Goal: Task Accomplishment & Management: Use online tool/utility

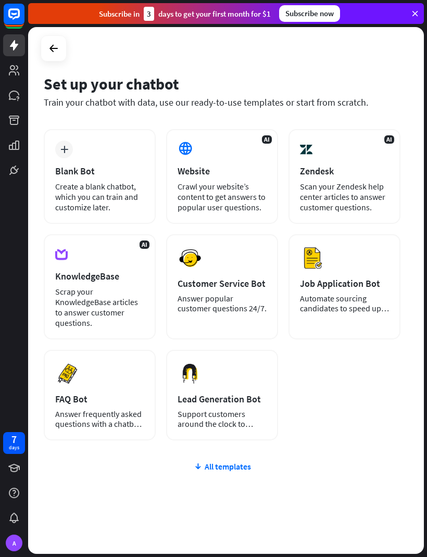
click at [120, 206] on div "Create a blank chatbot, which you can train and customize later." at bounding box center [99, 196] width 89 height 31
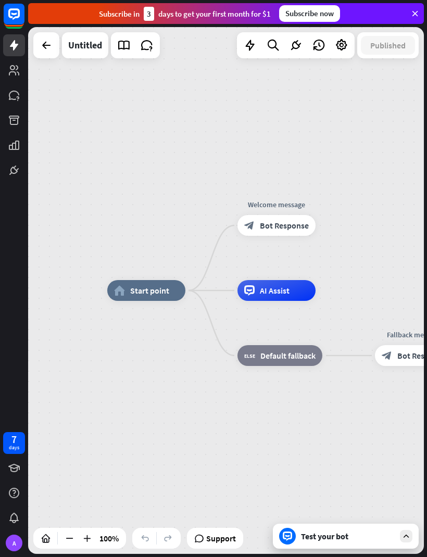
click at [310, 538] on div "Test your bot" at bounding box center [348, 536] width 94 height 10
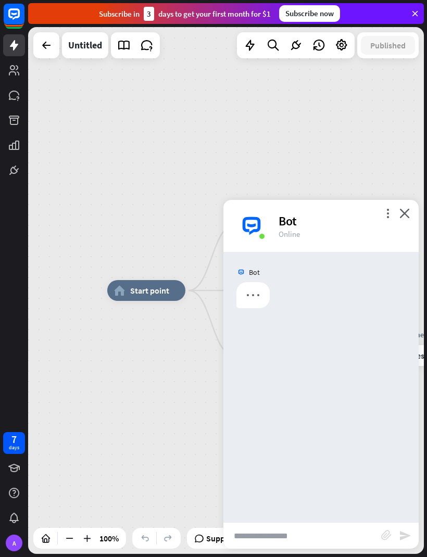
click at [161, 399] on div "home_2 Start point Welcome message block_bot_response Bot Response AI Assist bl…" at bounding box center [305, 553] width 396 height 527
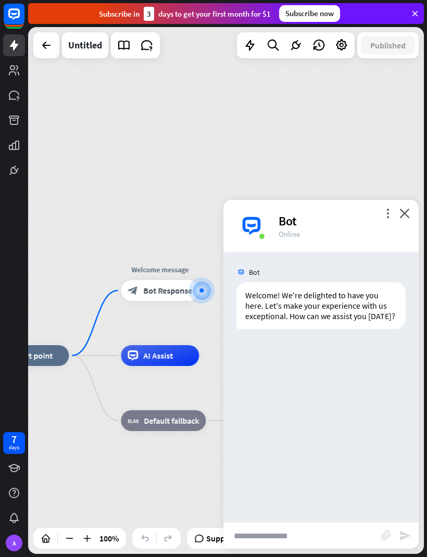
click at [353, 537] on input "text" at bounding box center [302, 536] width 158 height 26
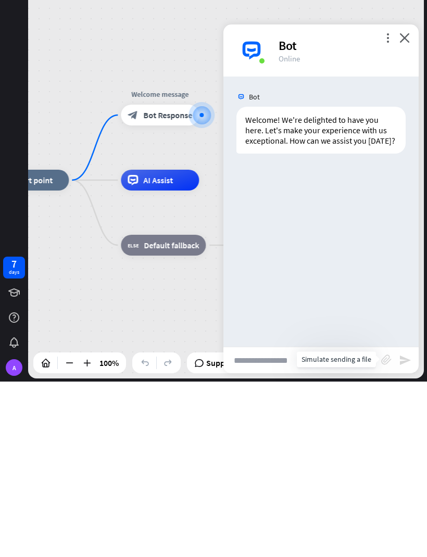
click at [387, 530] on icon "block_attachment" at bounding box center [386, 535] width 10 height 10
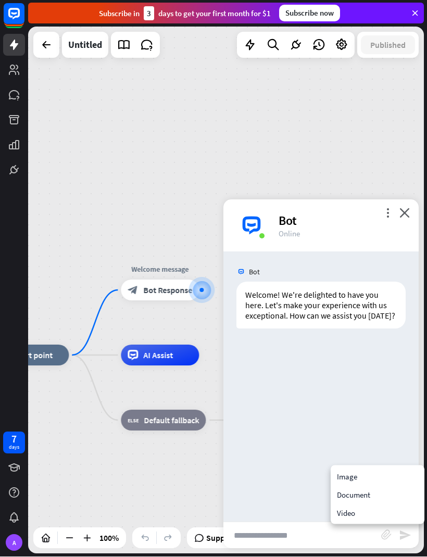
click at [364, 477] on div "Image" at bounding box center [378, 477] width 90 height 18
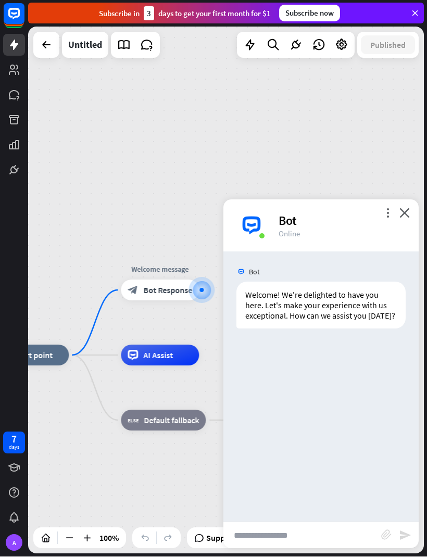
click at [385, 531] on icon "block_attachment" at bounding box center [386, 535] width 10 height 10
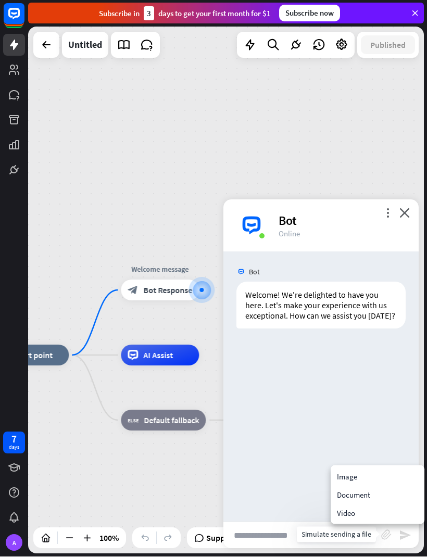
click at [351, 475] on div "Image" at bounding box center [378, 477] width 90 height 18
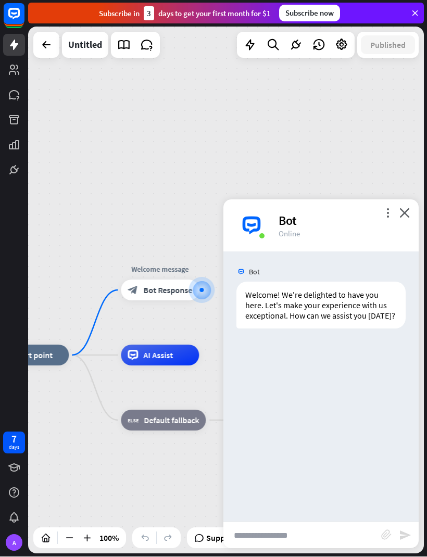
click at [409, 211] on icon "close" at bounding box center [404, 213] width 10 height 10
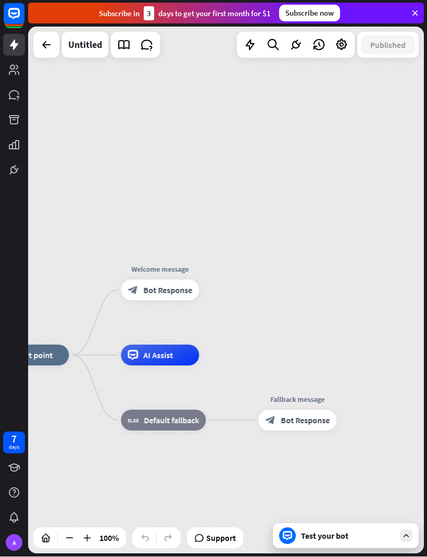
click at [10, 42] on icon at bounding box center [14, 45] width 12 height 12
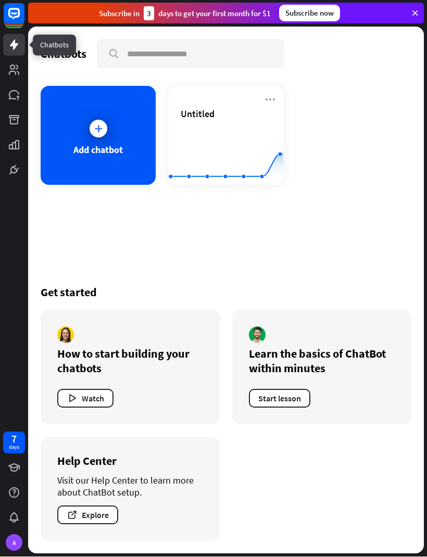
click at [12, 39] on icon at bounding box center [14, 45] width 12 height 12
click at [93, 139] on div at bounding box center [98, 129] width 26 height 26
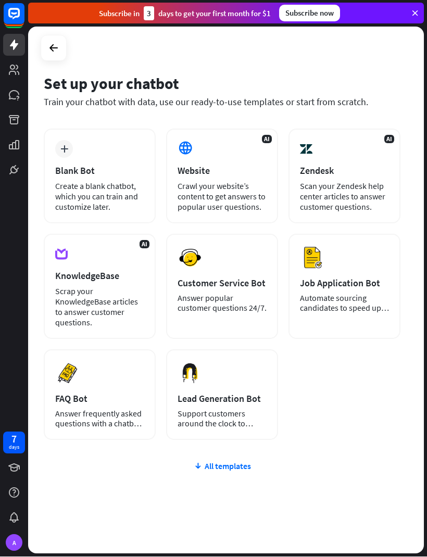
click at [200, 138] on div "AI Website Crawl your website’s content to get answers to popular user question…" at bounding box center [222, 176] width 112 height 95
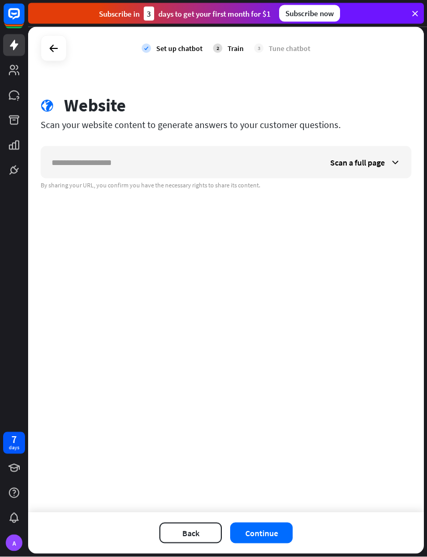
click at [371, 158] on span "Scan a full page" at bounding box center [357, 162] width 55 height 10
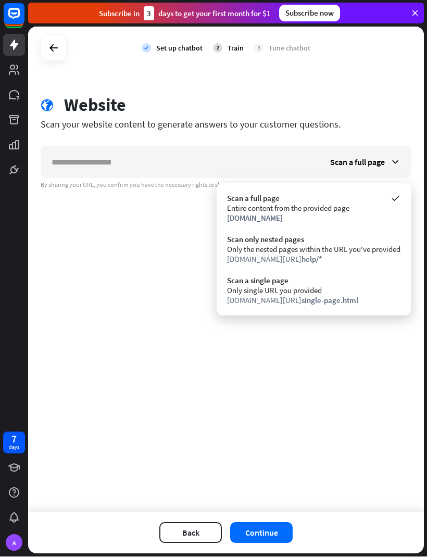
click at [377, 190] on div "Scan a full page Entire content from the provided page [DOMAIN_NAME]" at bounding box center [314, 208] width 184 height 40
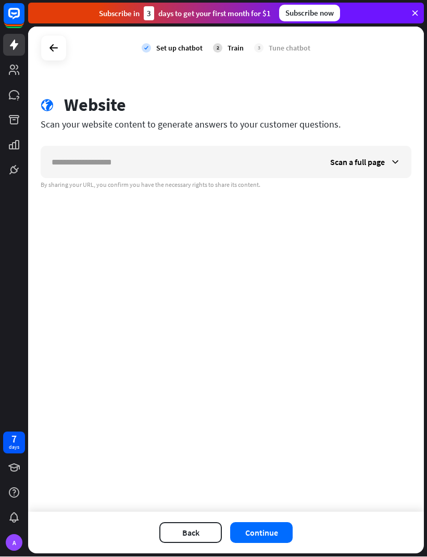
click at [339, 167] on span "Scan a full page" at bounding box center [357, 162] width 55 height 10
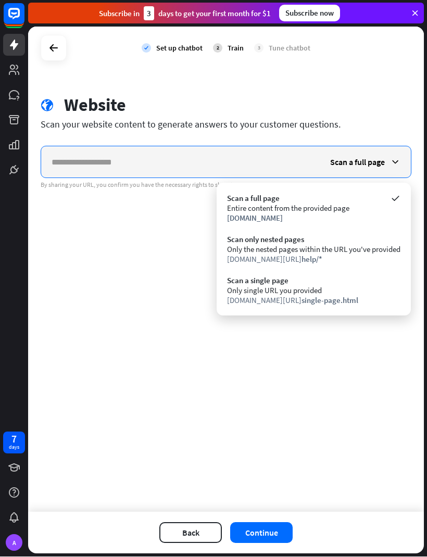
click at [254, 169] on input "text" at bounding box center [180, 162] width 278 height 31
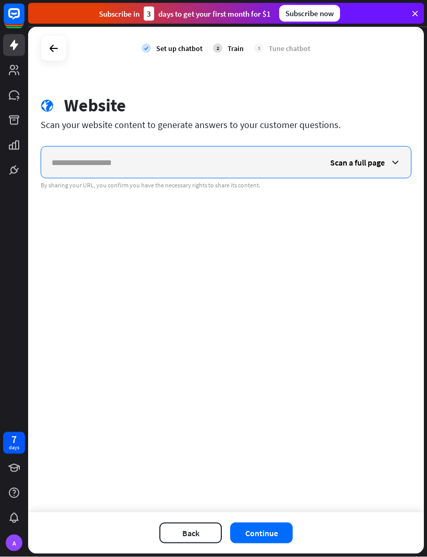
click at [175, 165] on input "text" at bounding box center [180, 162] width 278 height 31
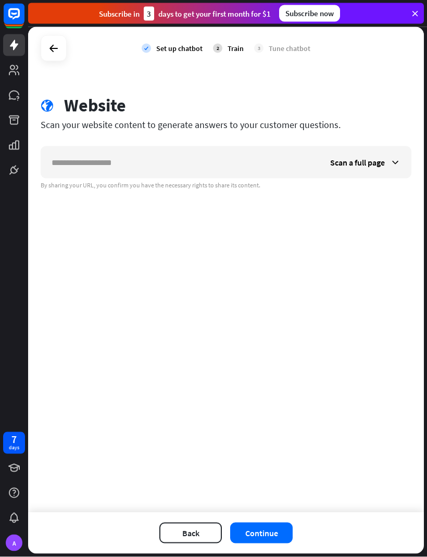
click at [284, 245] on div "check Set up chatbot 2 Train 3 Tune chatbot globe Website Scan your website con…" at bounding box center [226, 269] width 396 height 485
click at [50, 41] on div at bounding box center [54, 49] width 20 height 20
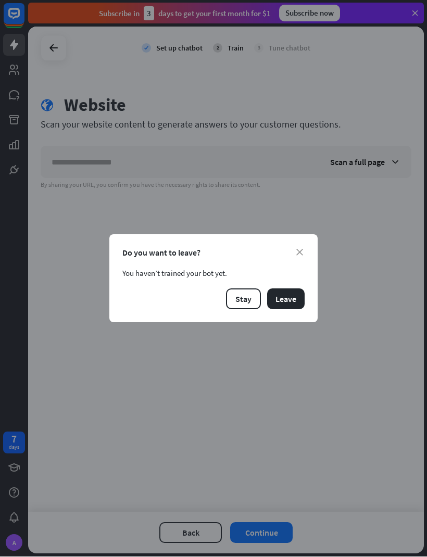
click at [287, 297] on button "Leave" at bounding box center [285, 299] width 37 height 21
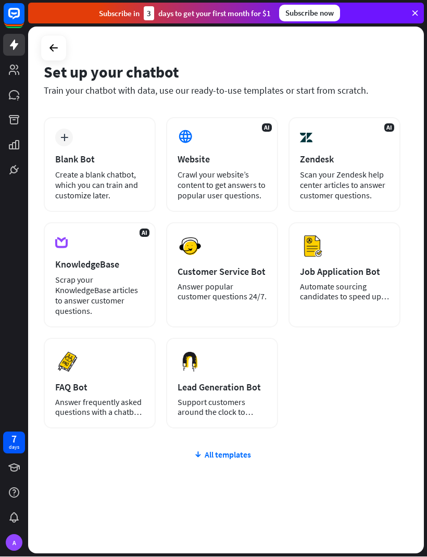
scroll to position [11, 0]
click at [44, 43] on div at bounding box center [54, 49] width 20 height 20
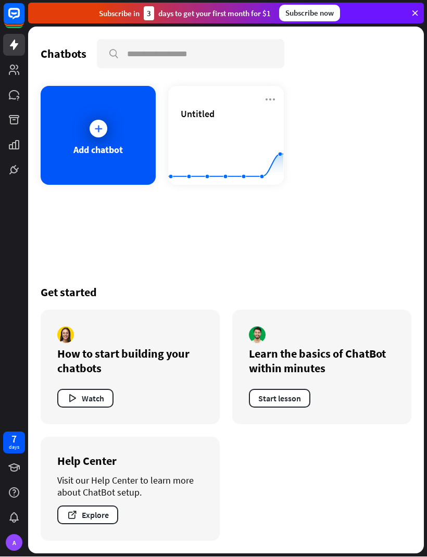
click at [8, 80] on link at bounding box center [14, 70] width 22 height 22
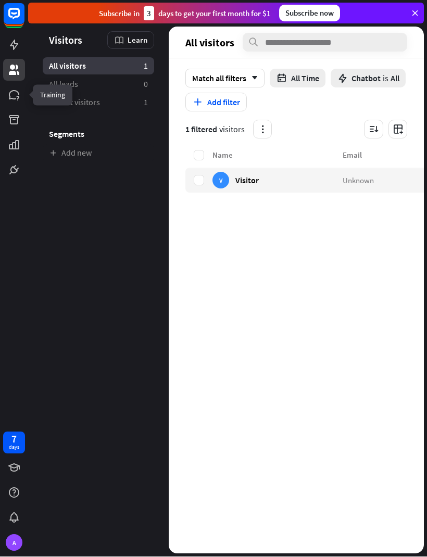
click at [0, 0] on icon at bounding box center [0, 0] width 0 height 0
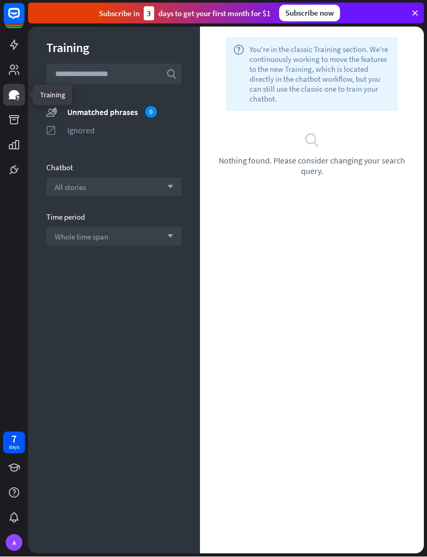
click at [3, 69] on link at bounding box center [14, 70] width 22 height 22
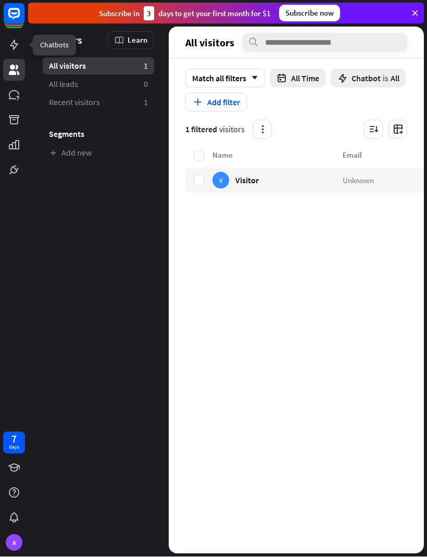
click at [3, 42] on link at bounding box center [14, 45] width 22 height 22
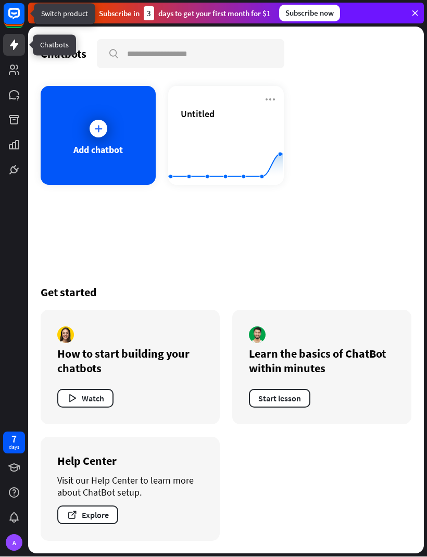
click at [23, 15] on rect at bounding box center [14, 14] width 21 height 21
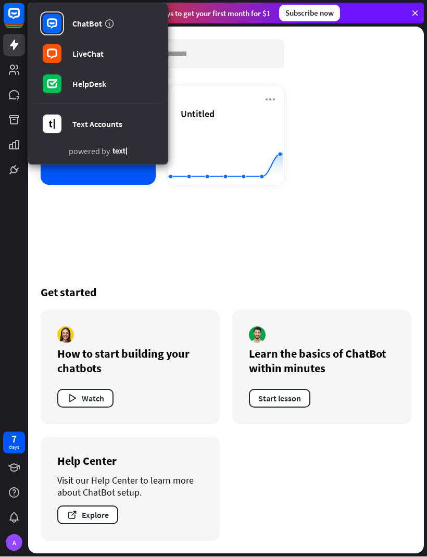
click at [49, 46] on rect at bounding box center [52, 54] width 19 height 19
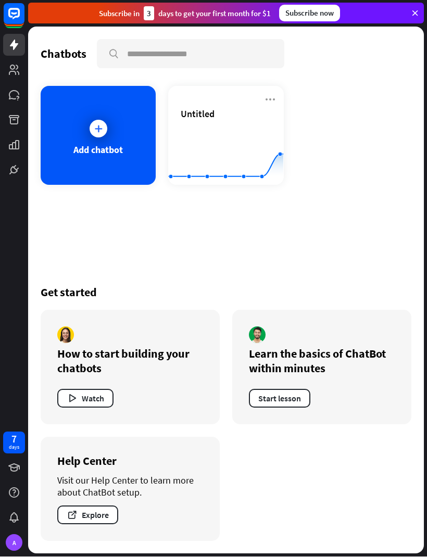
click at [94, 103] on div "Add chatbot" at bounding box center [98, 135] width 115 height 99
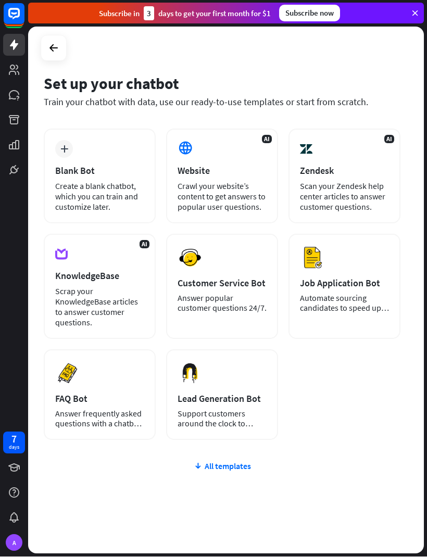
click at [132, 203] on div "Create a blank chatbot, which you can train and customize later." at bounding box center [99, 196] width 89 height 31
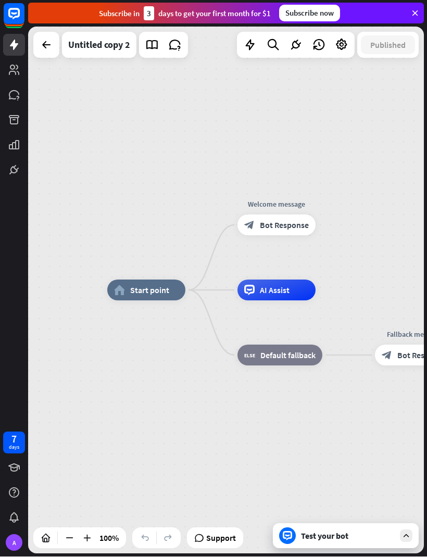
click at [305, 533] on div "Test your bot" at bounding box center [348, 536] width 94 height 10
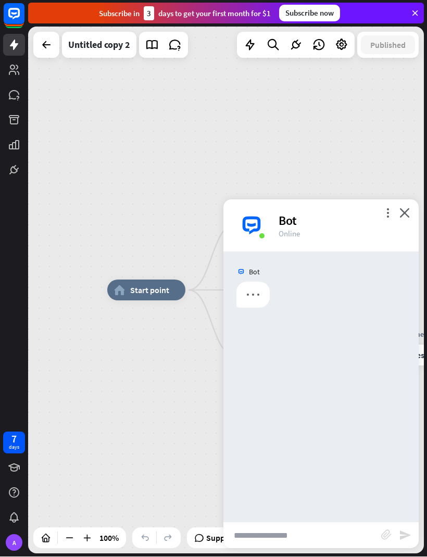
click at [303, 537] on input "text" at bounding box center [302, 536] width 158 height 26
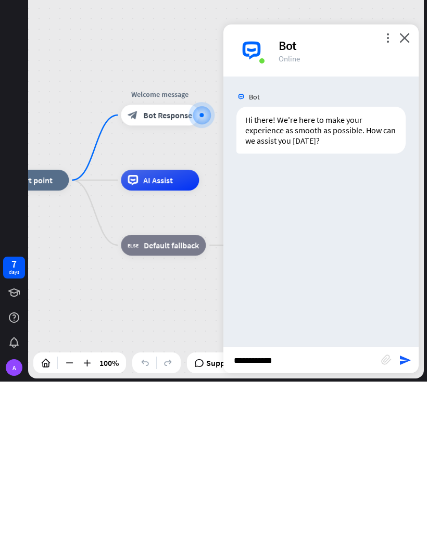
type input "**********"
click at [406, 529] on icon "send" at bounding box center [405, 535] width 12 height 12
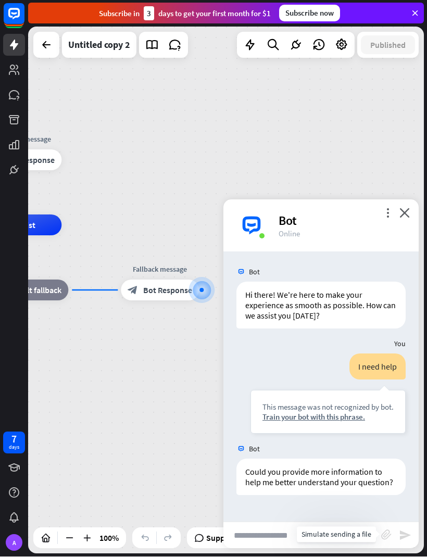
click at [390, 533] on icon "block_attachment" at bounding box center [386, 535] width 10 height 10
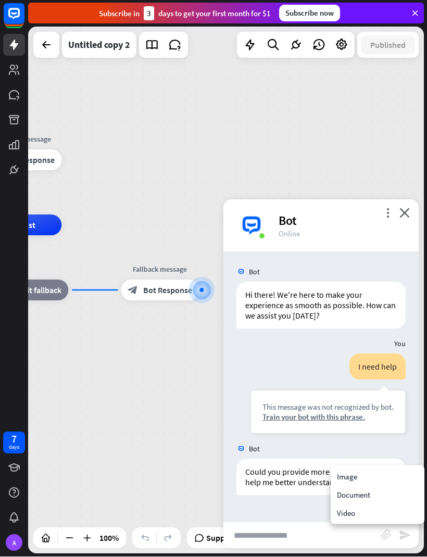
click at [390, 471] on div "Image" at bounding box center [378, 477] width 90 height 18
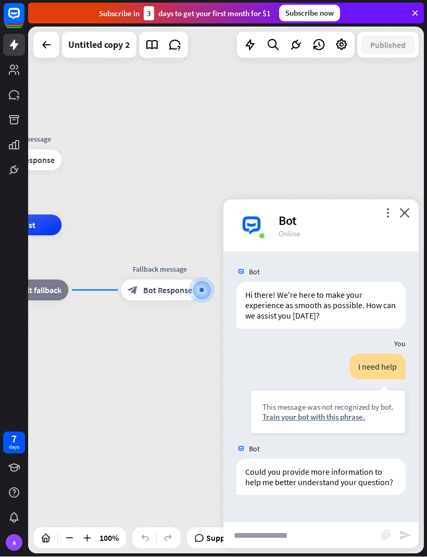
click at [322, 524] on input "text" at bounding box center [302, 536] width 158 height 26
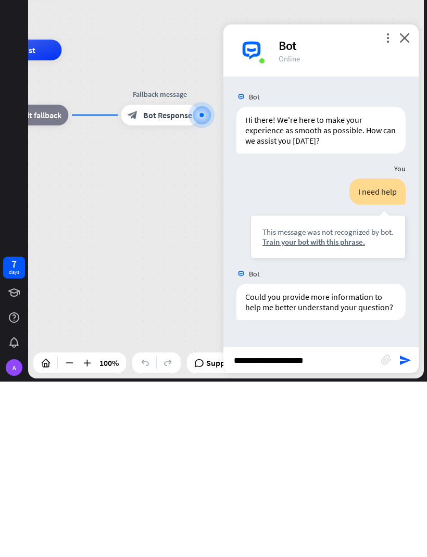
type input "**********"
click at [413, 522] on div "**********" at bounding box center [320, 535] width 195 height 27
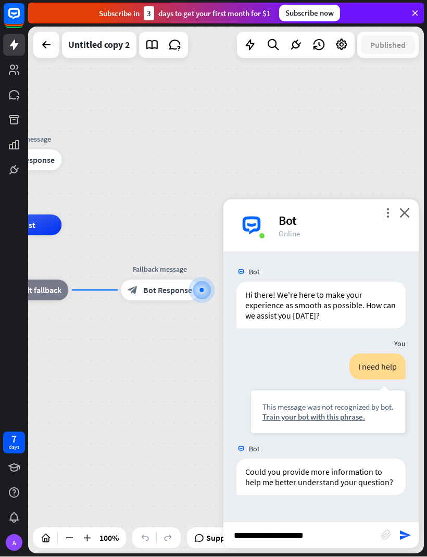
click at [410, 536] on icon "send" at bounding box center [405, 535] width 12 height 12
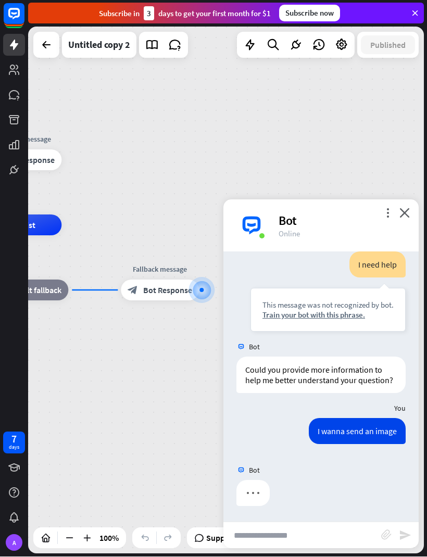
click at [403, 538] on icon "send" at bounding box center [405, 535] width 12 height 12
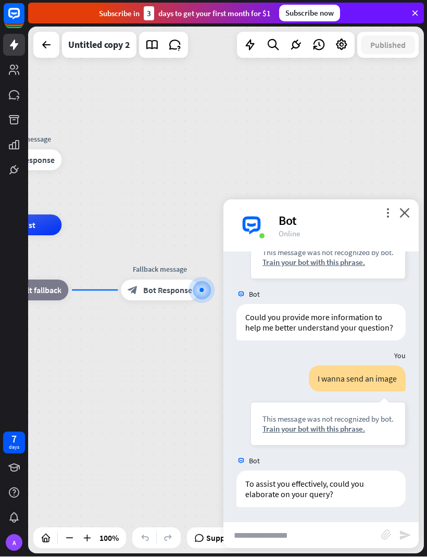
scroll to position [156, 0]
click at [379, 534] on input "text" at bounding box center [302, 536] width 158 height 26
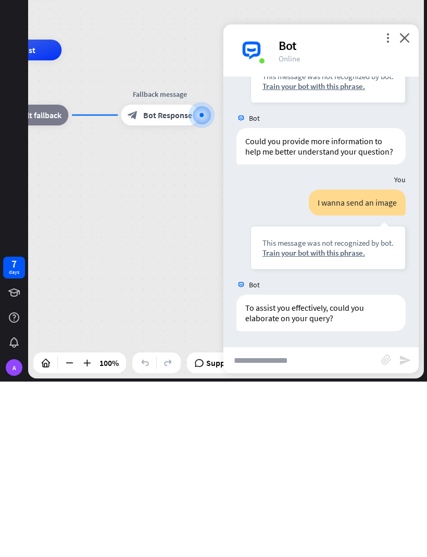
click at [396, 200] on div "more_vert close Bot Online" at bounding box center [320, 226] width 195 height 52
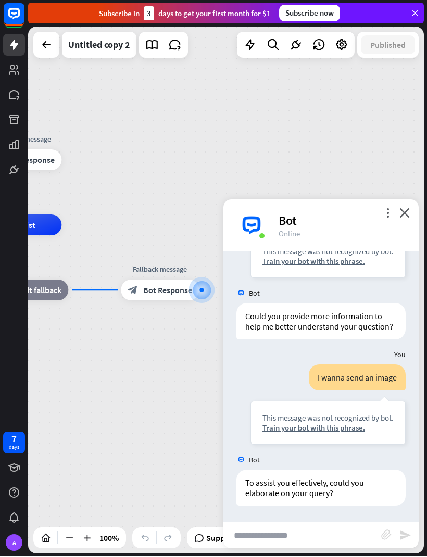
click at [378, 213] on div "Bot" at bounding box center [342, 221] width 128 height 16
click at [391, 208] on icon "more_vert" at bounding box center [388, 213] width 10 height 10
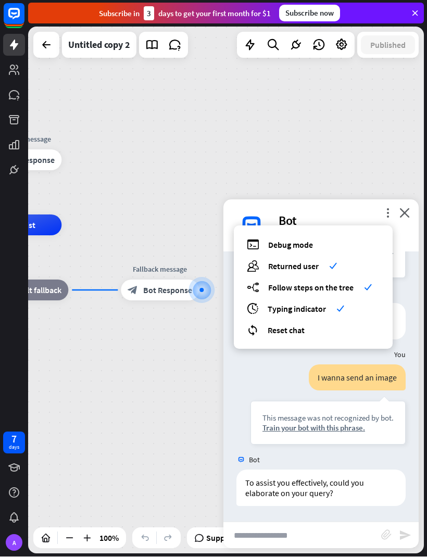
click at [409, 209] on icon "close" at bounding box center [404, 213] width 10 height 10
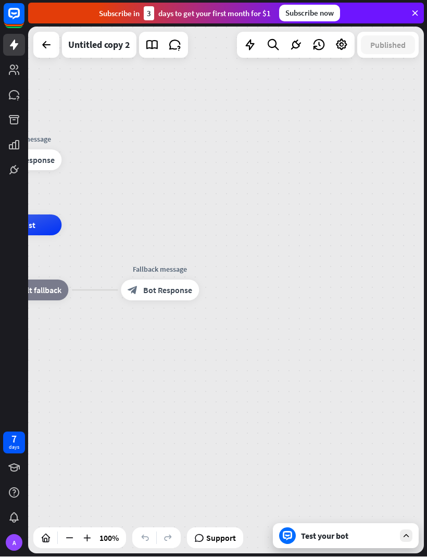
click at [409, 208] on div "home_2 Start point Welcome message block_bot_response Bot Response AI Assist bl…" at bounding box center [226, 290] width 396 height 527
click at [172, 47] on icon at bounding box center [175, 46] width 14 height 14
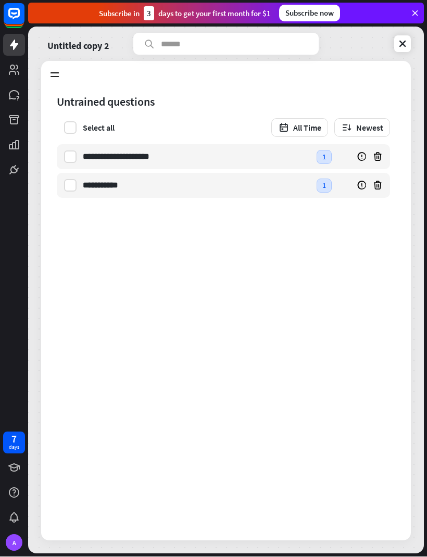
click at [46, 122] on div "Untrained questions Select all All Time Newest" at bounding box center [223, 115] width 364 height 57
click at [64, 157] on label at bounding box center [70, 157] width 12 height 12
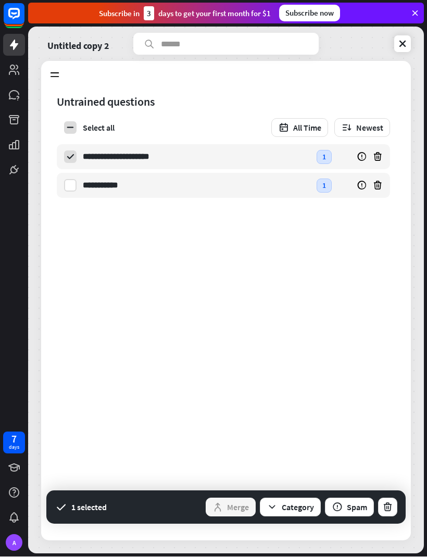
click at [312, 502] on button "Category" at bounding box center [290, 507] width 61 height 19
click at [302, 504] on button "Category" at bounding box center [290, 507] width 61 height 19
click at [302, 502] on button "Category" at bounding box center [290, 507] width 61 height 19
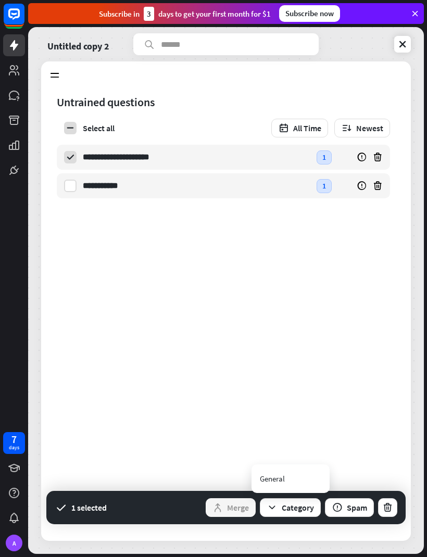
click at [44, 82] on div "Training Learn Untrained questions 2 Answered by AI 0 Spam 0 Trained questions …" at bounding box center [226, 74] width 370 height 26
click at [60, 80] on icon at bounding box center [54, 74] width 11 height 11
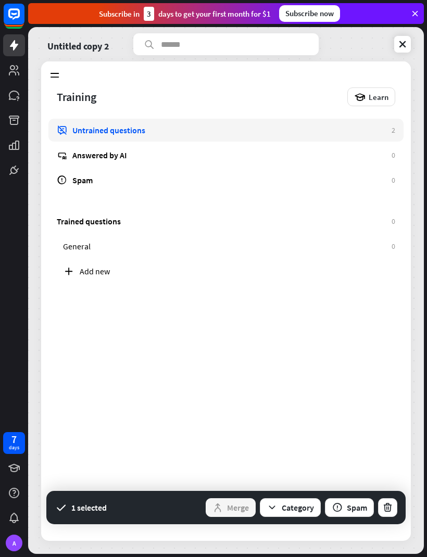
click at [399, 45] on icon at bounding box center [402, 44] width 10 height 10
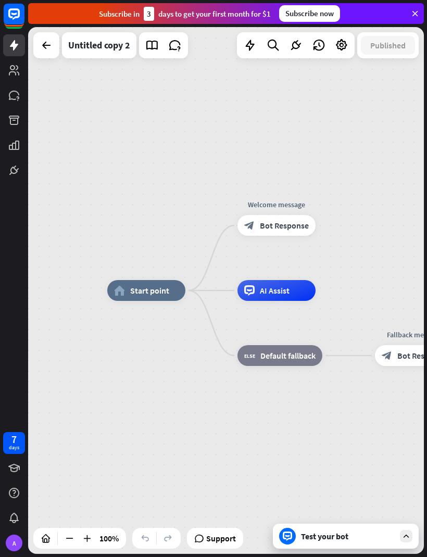
click at [327, 536] on div "Test your bot" at bounding box center [348, 536] width 94 height 10
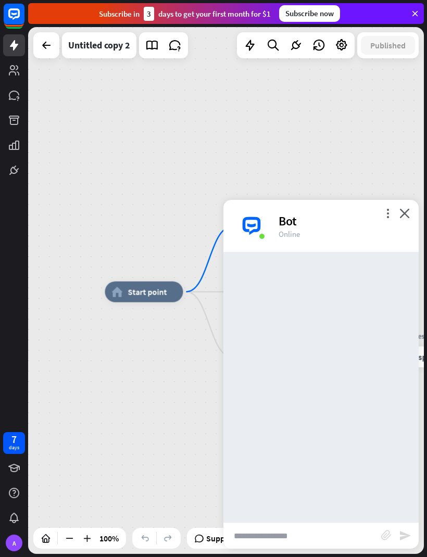
click at [380, 534] on input "text" at bounding box center [302, 536] width 158 height 26
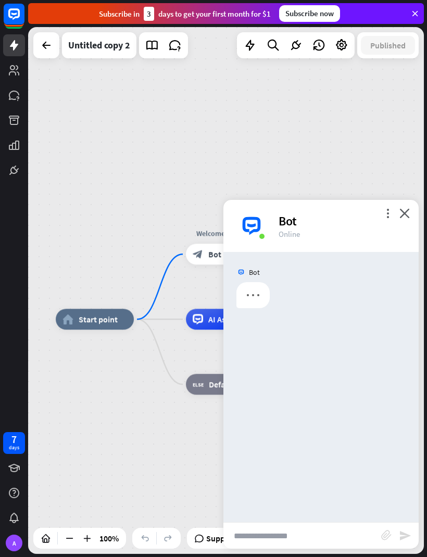
scroll to position [1, 0]
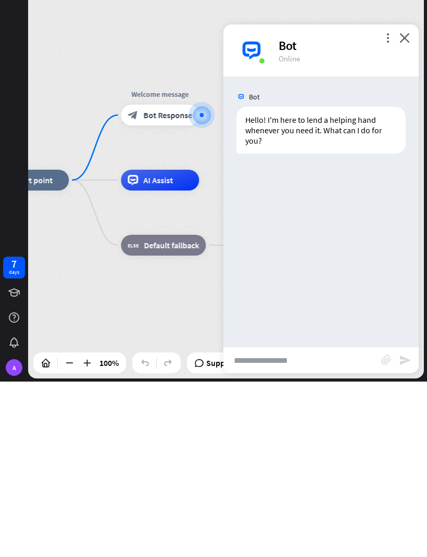
click at [385, 530] on icon "block_attachment" at bounding box center [386, 535] width 10 height 10
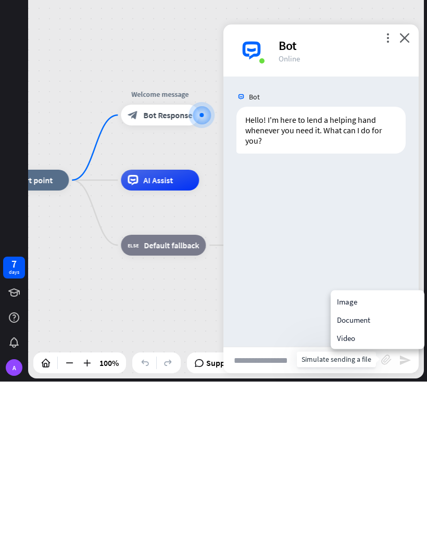
scroll to position [0, 0]
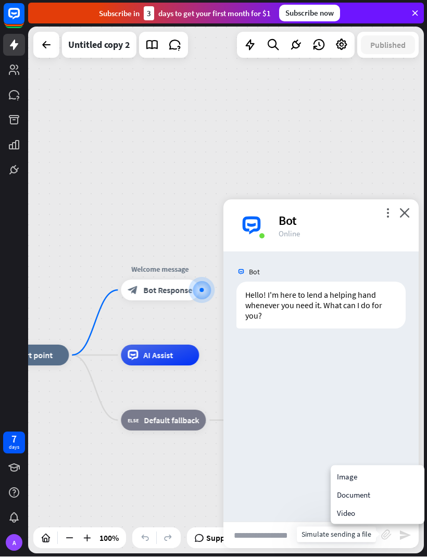
click at [348, 473] on div "Image" at bounding box center [378, 477] width 90 height 18
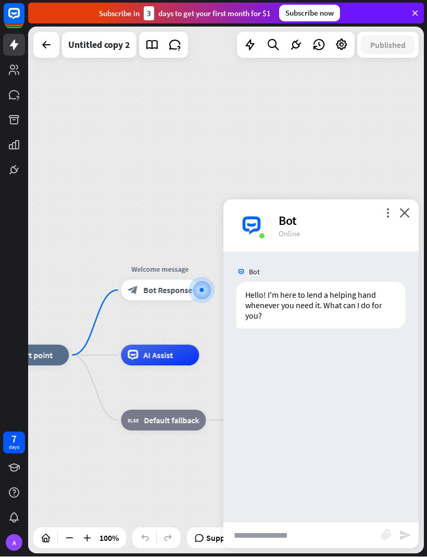
click at [408, 209] on icon "close" at bounding box center [404, 213] width 10 height 10
